Goal: Book appointment/travel/reservation

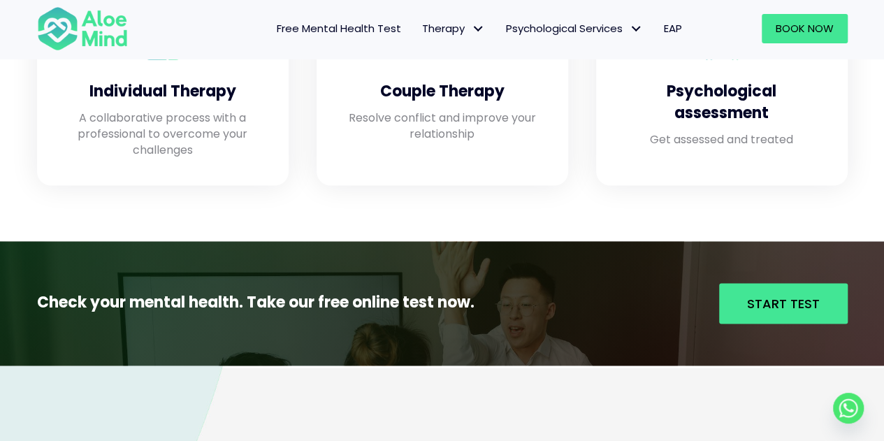
scroll to position [1258, 0]
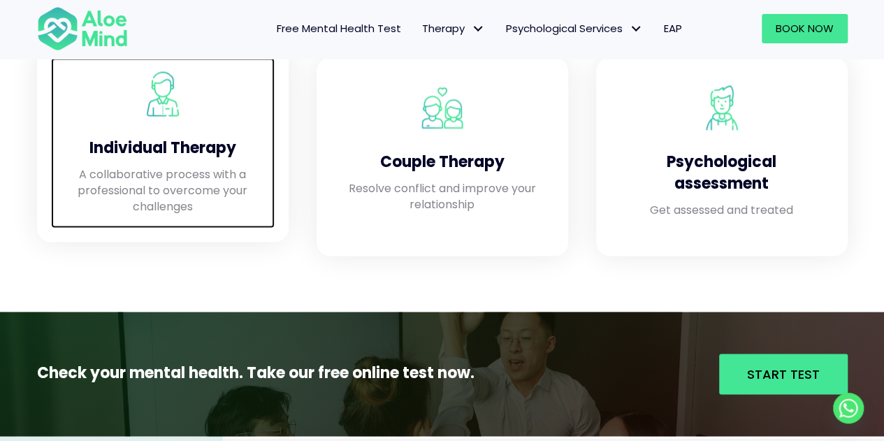
click at [179, 208] on p "A collaborative process with a professional to overcome your challenges" at bounding box center [163, 190] width 196 height 49
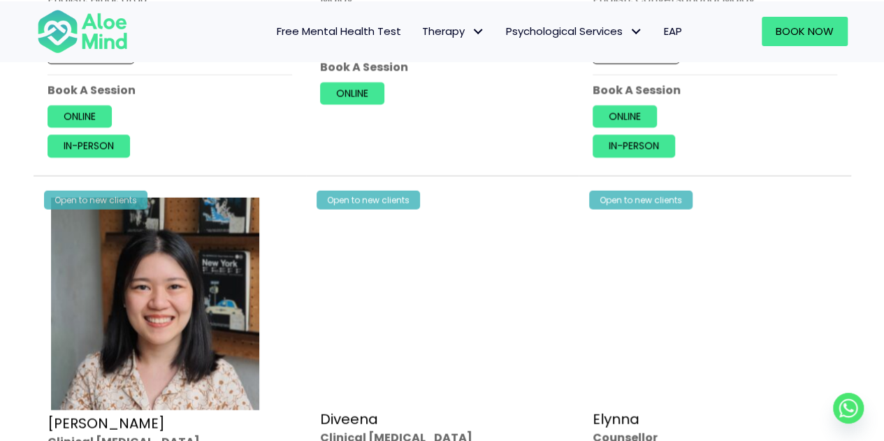
scroll to position [1678, 0]
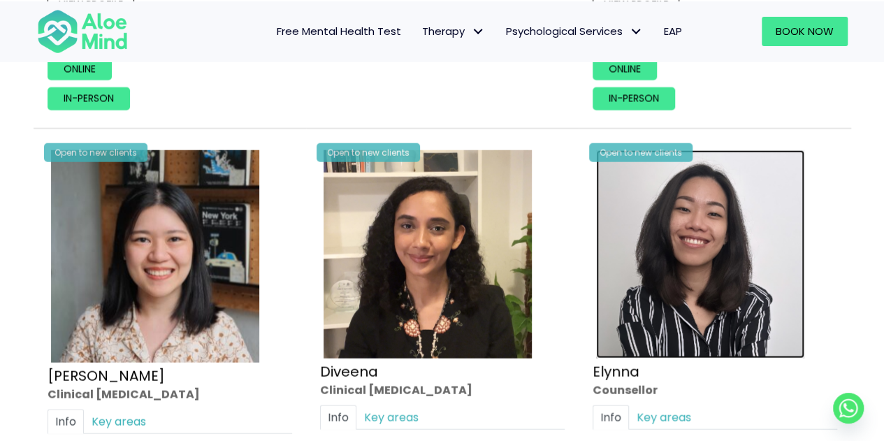
click at [647, 264] on img at bounding box center [700, 254] width 208 height 208
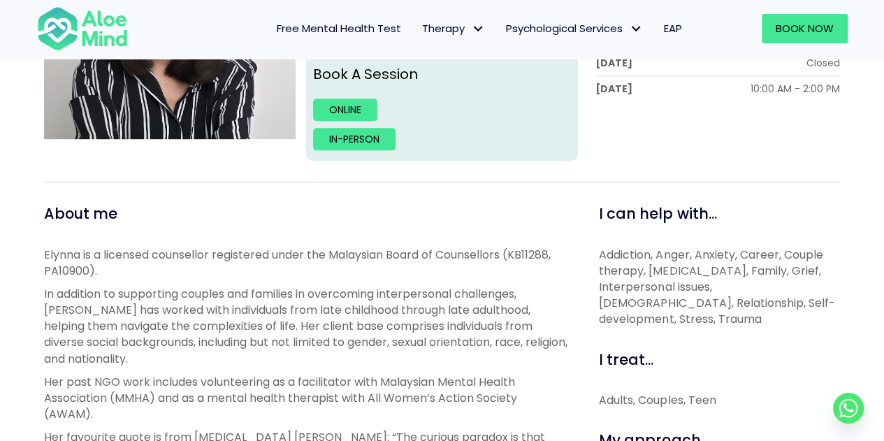
scroll to position [280, 0]
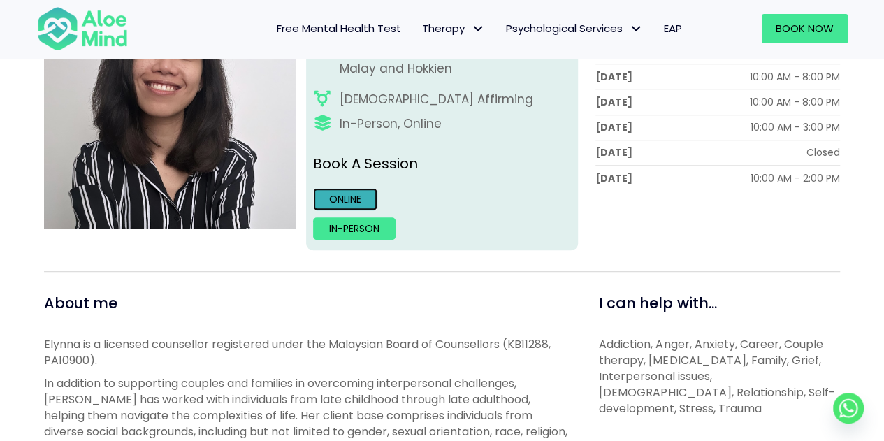
click at [343, 196] on link "Online" at bounding box center [345, 199] width 64 height 22
